Goal: Task Accomplishment & Management: Use online tool/utility

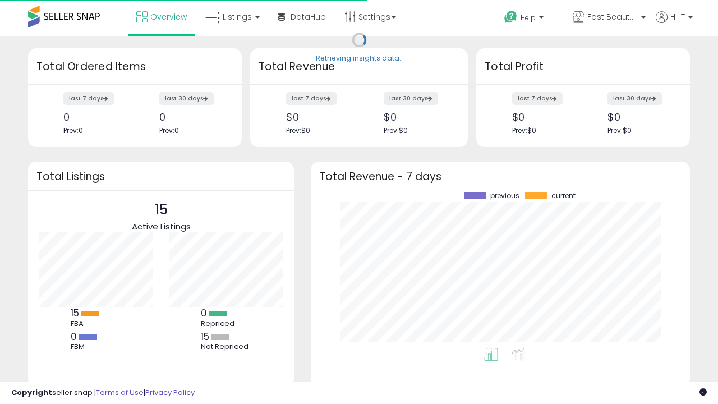
scroll to position [156, 357]
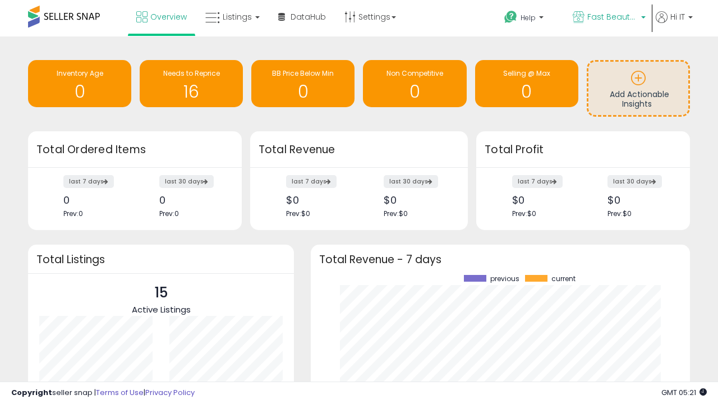
click at [608, 18] on span "Fast Beauty ([GEOGRAPHIC_DATA])" at bounding box center [613, 16] width 51 height 11
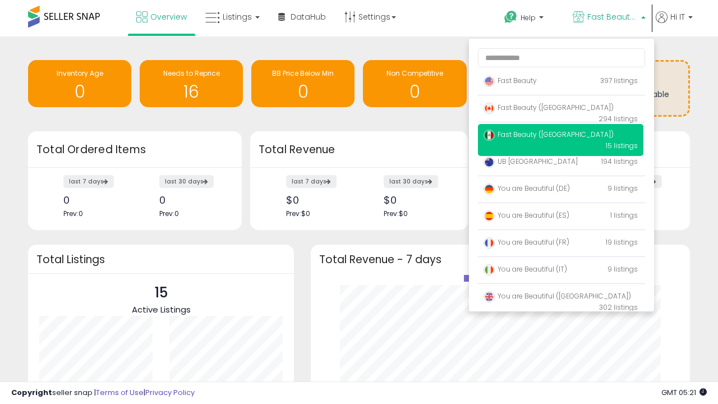
click at [561, 298] on span "You are Beautiful ([GEOGRAPHIC_DATA])" at bounding box center [558, 296] width 148 height 10
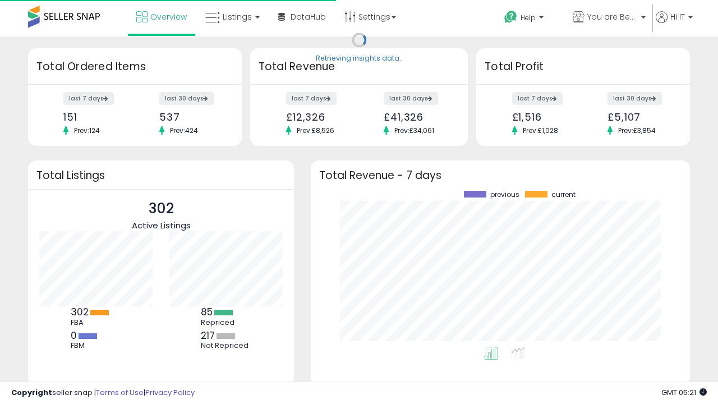
scroll to position [156, 357]
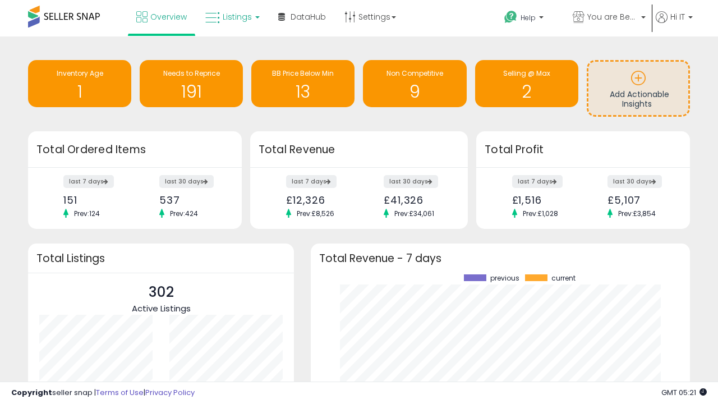
click at [231, 17] on span "Listings" at bounding box center [237, 16] width 29 height 11
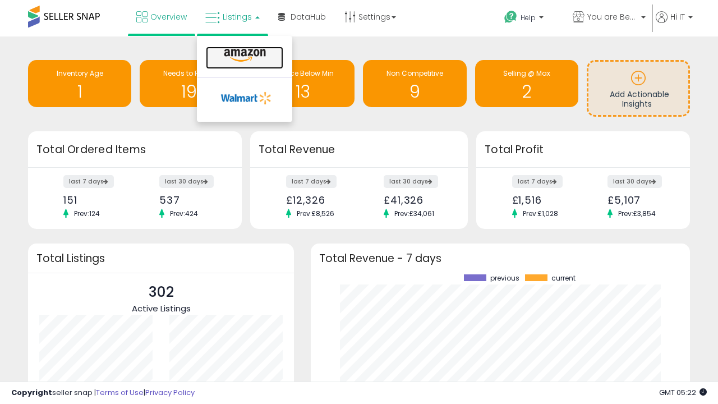
click at [244, 56] on icon at bounding box center [245, 55] width 49 height 15
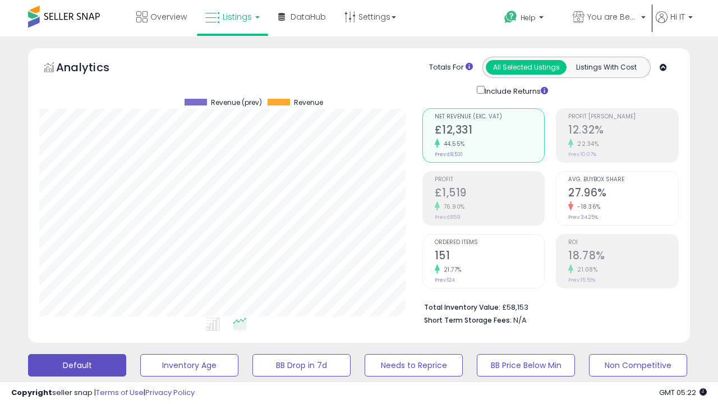
scroll to position [305, 0]
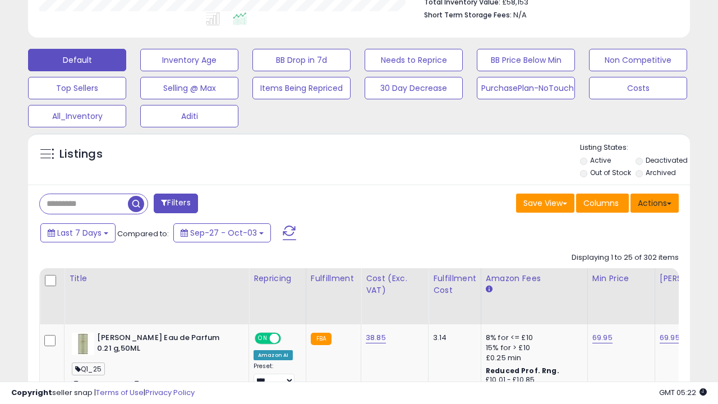
click at [655, 202] on button "Actions" at bounding box center [655, 203] width 48 height 19
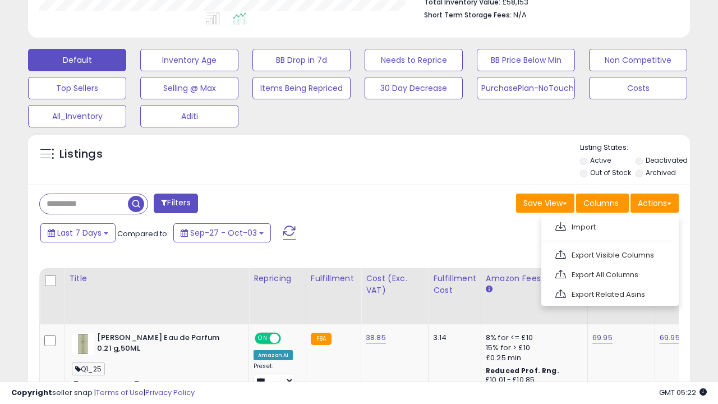
click at [561, 225] on span at bounding box center [561, 226] width 11 height 8
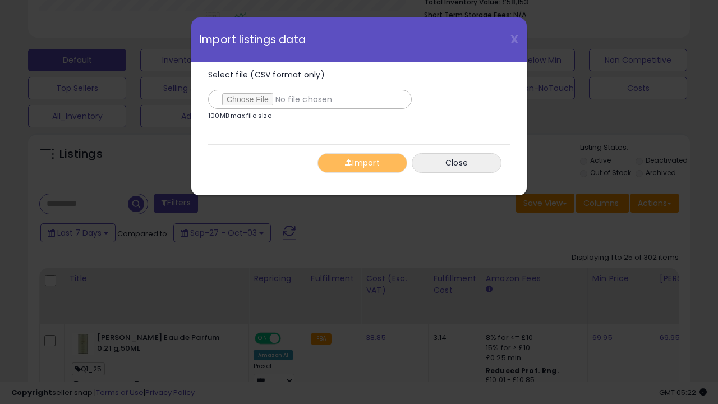
type input "**********"
click at [362, 163] on button "Import" at bounding box center [363, 163] width 90 height 20
